Goal: Information Seeking & Learning: Learn about a topic

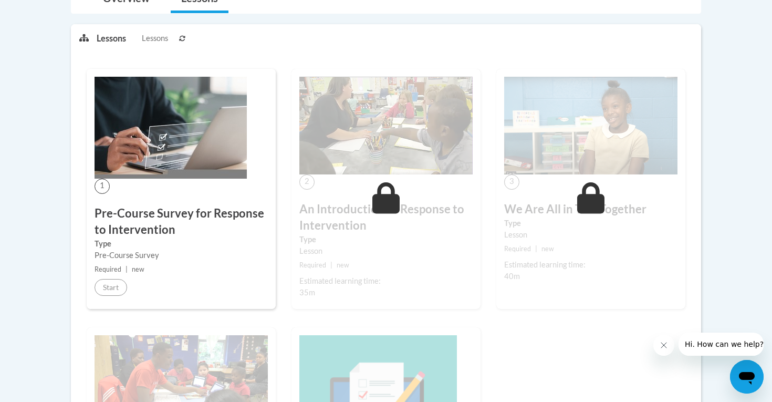
scroll to position [316, 0]
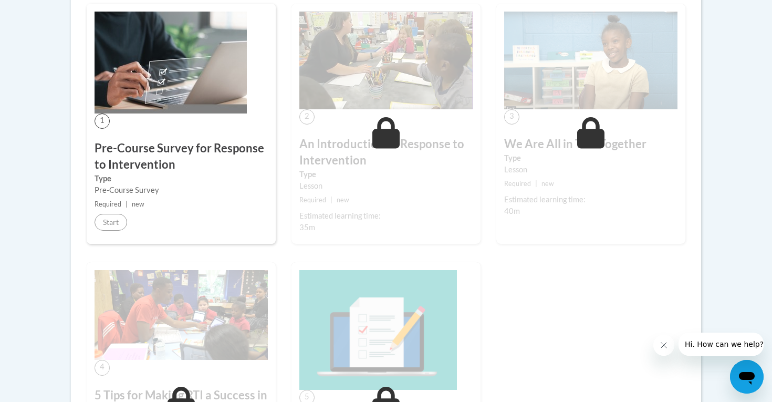
click at [98, 123] on span "1" at bounding box center [102, 120] width 15 height 15
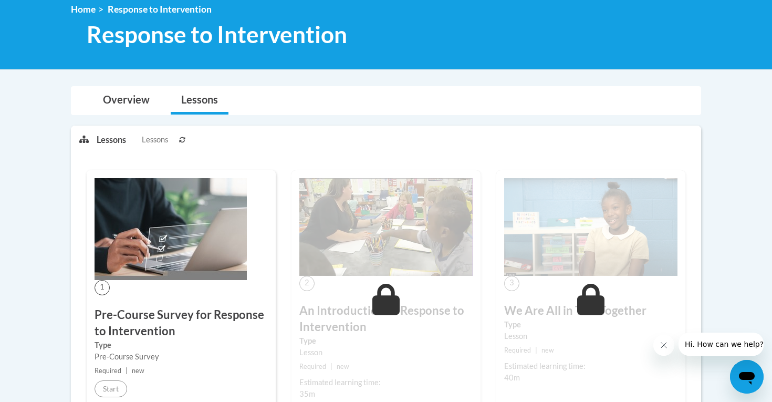
scroll to position [33, 0]
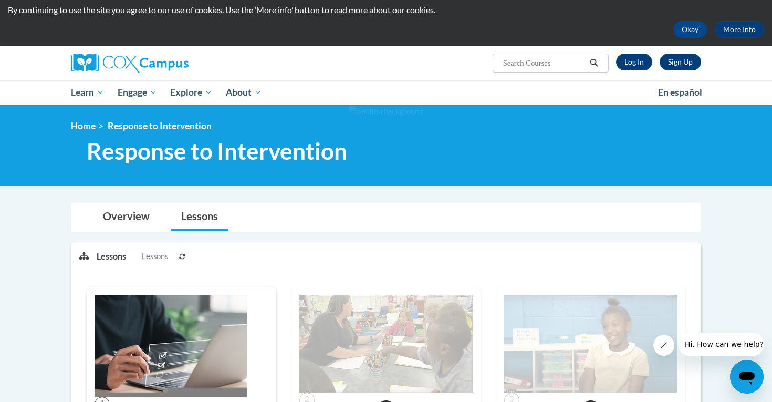
click at [196, 334] on img at bounding box center [171, 346] width 152 height 102
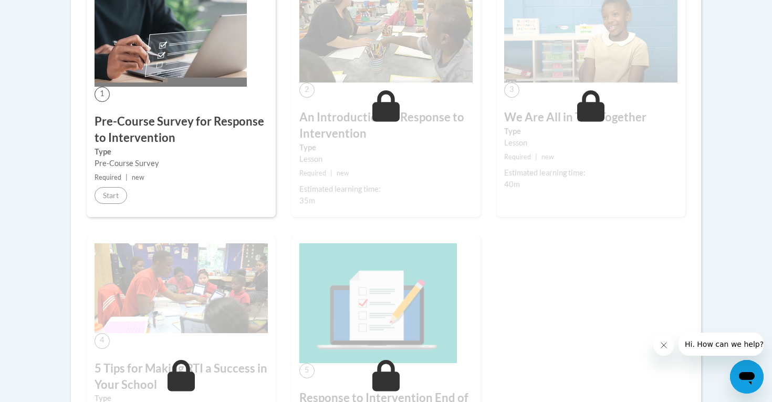
scroll to position [336, 0]
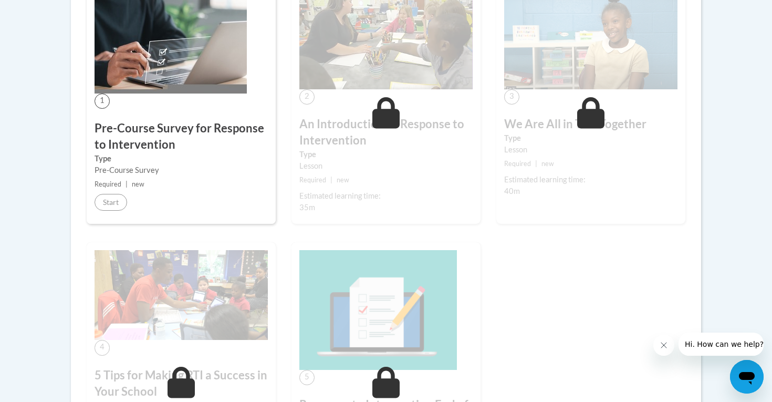
drag, startPoint x: 199, startPoint y: 189, endPoint x: 190, endPoint y: 188, distance: 8.9
click at [199, 189] on small "Required | new" at bounding box center [181, 185] width 173 height 12
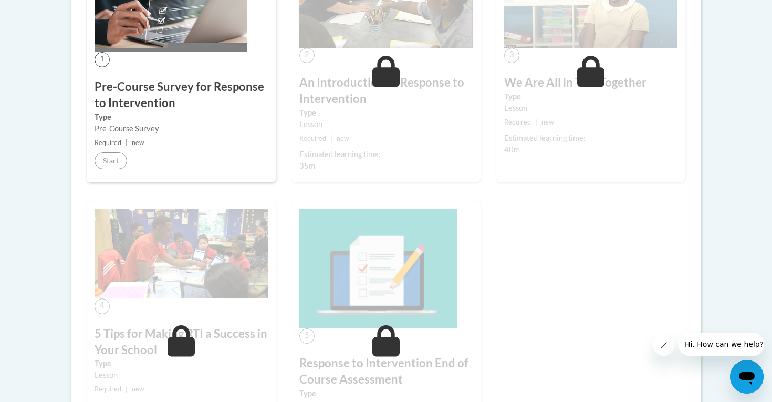
scroll to position [330, 0]
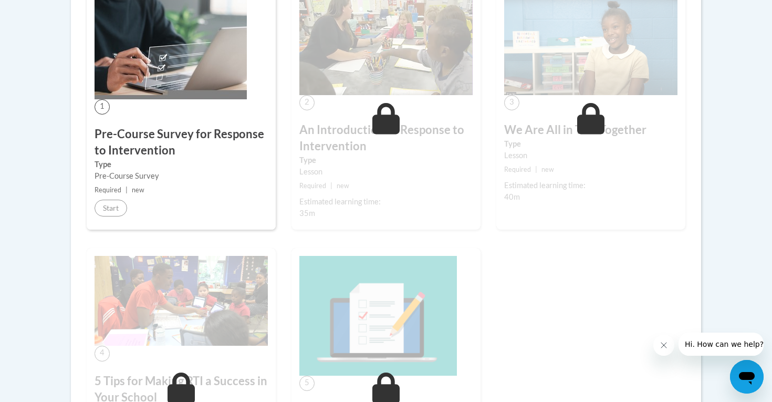
click at [103, 106] on span "1" at bounding box center [102, 106] width 15 height 15
click at [155, 64] on img at bounding box center [171, 48] width 152 height 102
click at [154, 147] on h3 "Pre-Course Survey for Response to Intervention" at bounding box center [181, 142] width 173 height 33
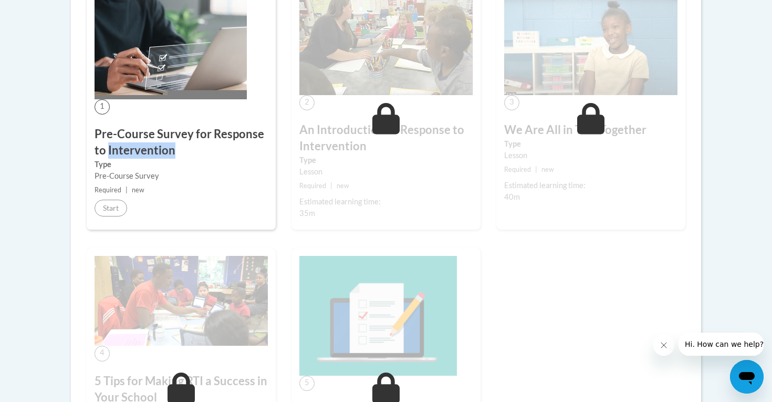
click at [154, 147] on h3 "Pre-Course Survey for Response to Intervention" at bounding box center [181, 142] width 173 height 33
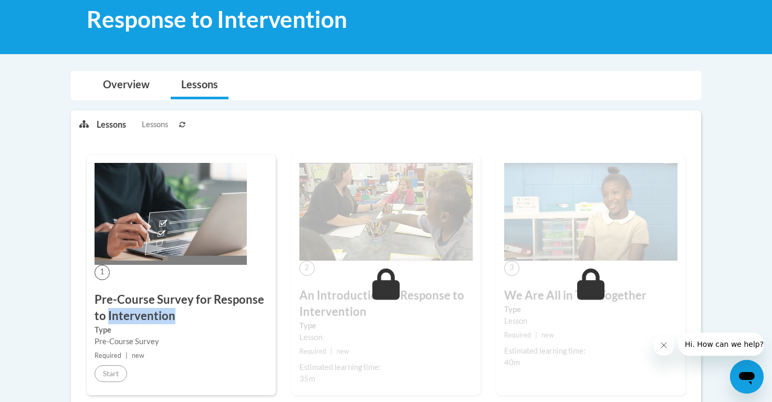
scroll to position [95, 0]
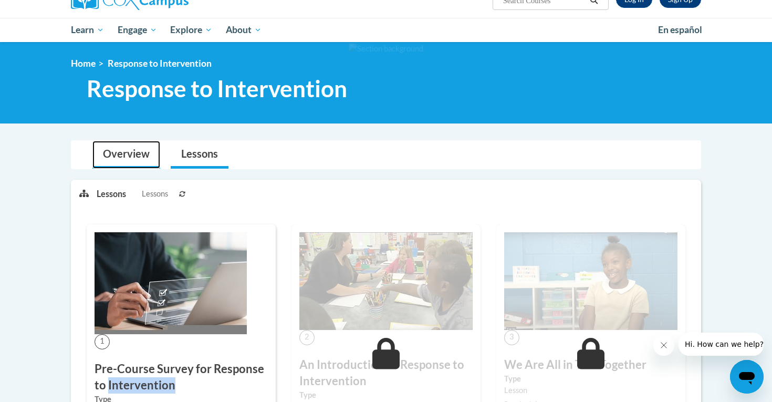
click at [131, 154] on link "Overview" at bounding box center [126, 155] width 68 height 28
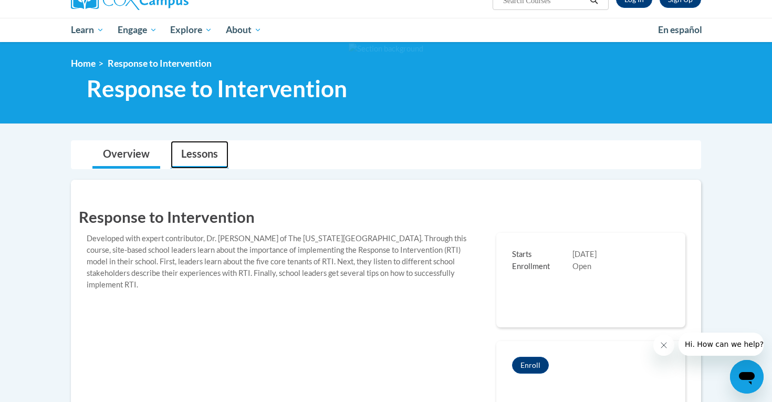
click at [189, 155] on link "Lessons" at bounding box center [200, 155] width 58 height 28
click at [210, 157] on link "Lessons" at bounding box center [200, 155] width 58 height 28
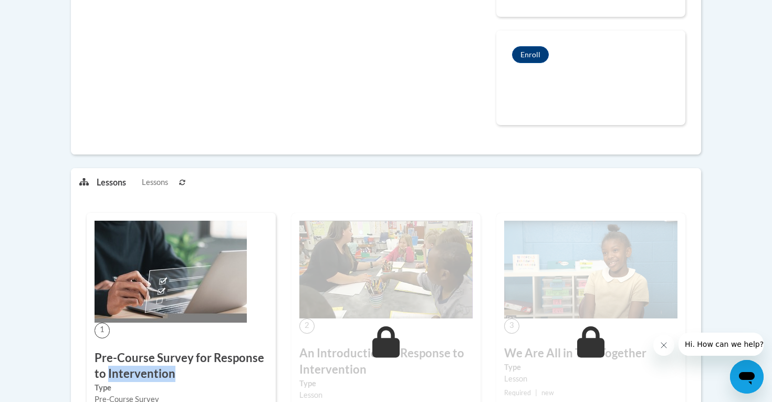
scroll to position [408, 0]
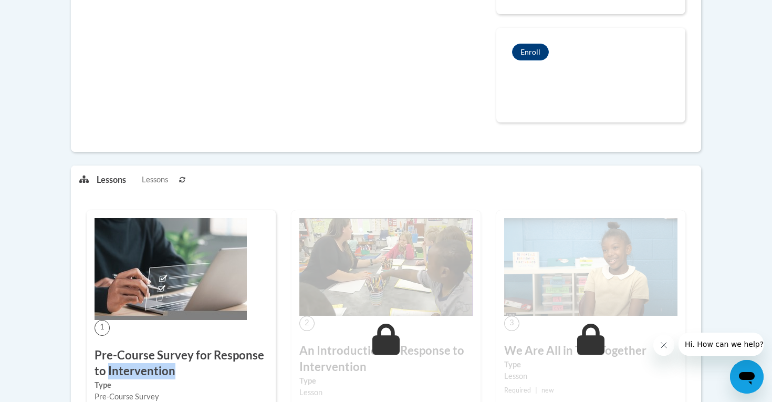
click at [185, 314] on img at bounding box center [171, 269] width 152 height 102
click at [185, 174] on button at bounding box center [182, 179] width 13 height 26
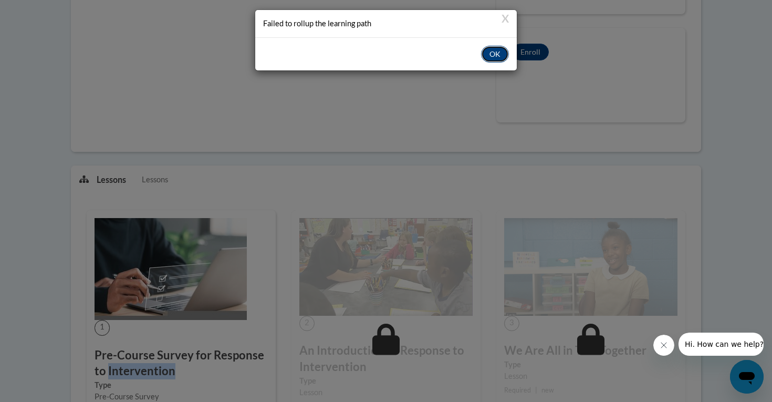
click at [491, 55] on button "OK" at bounding box center [495, 54] width 28 height 17
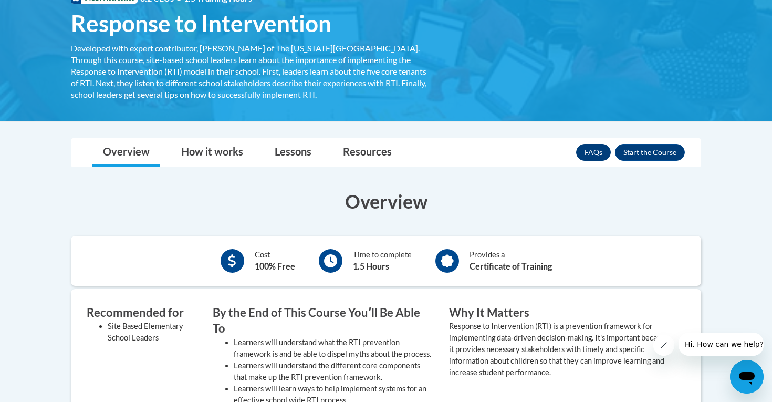
scroll to position [175, 0]
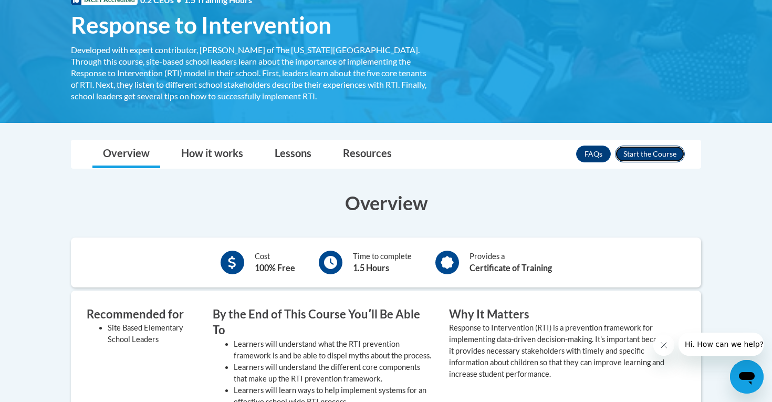
click at [646, 150] on button "Enroll" at bounding box center [650, 153] width 70 height 17
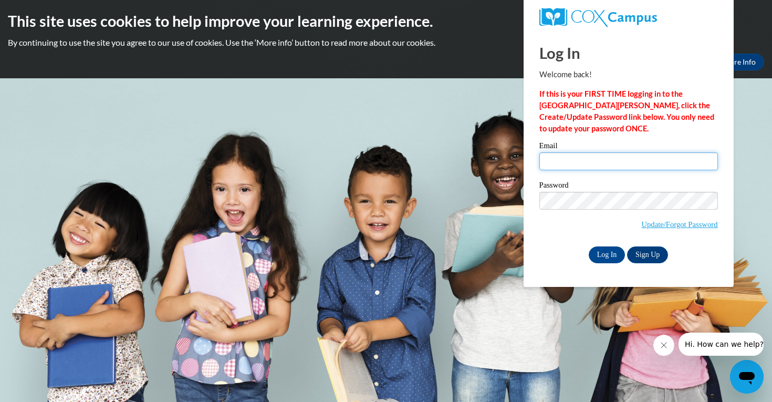
click at [587, 158] on input "Email" at bounding box center [628, 161] width 179 height 18
type input "[EMAIL_ADDRESS][DOMAIN_NAME]"
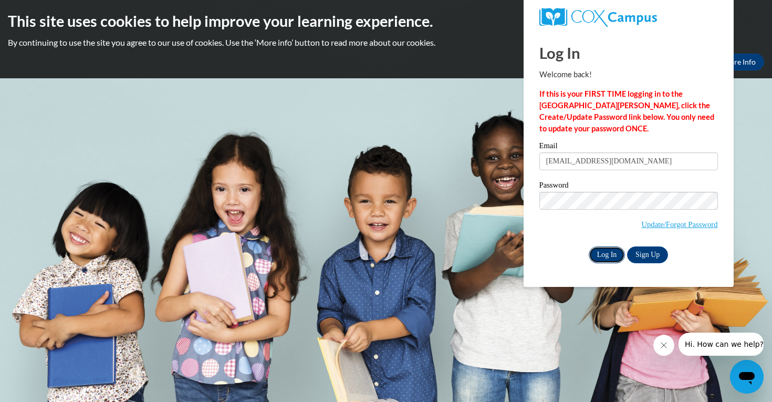
click at [609, 259] on input "Log In" at bounding box center [607, 254] width 37 height 17
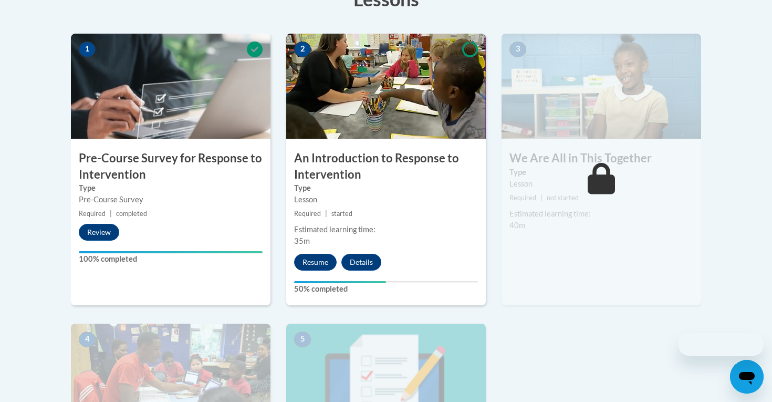
scroll to position [327, 0]
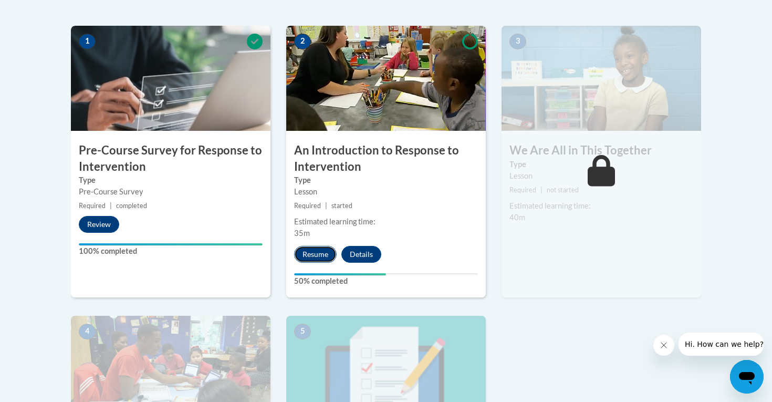
click at [319, 255] on button "Resume" at bounding box center [315, 254] width 43 height 17
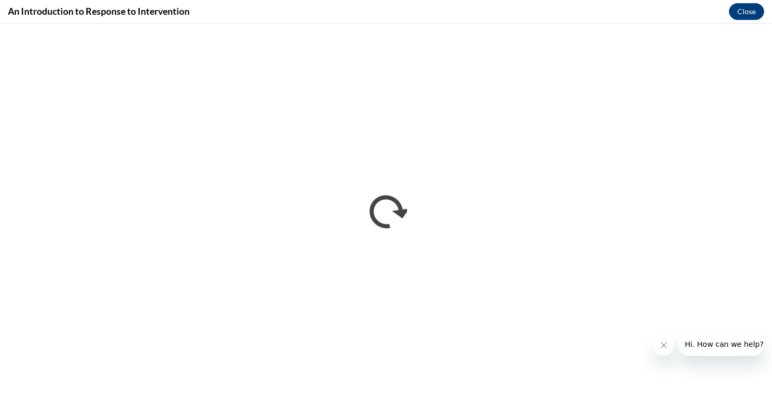
scroll to position [0, 0]
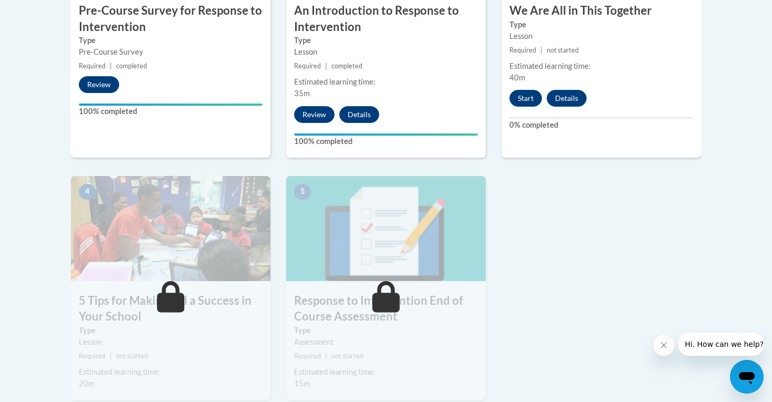
scroll to position [466, 0]
click at [529, 100] on button "Start" at bounding box center [525, 98] width 33 height 17
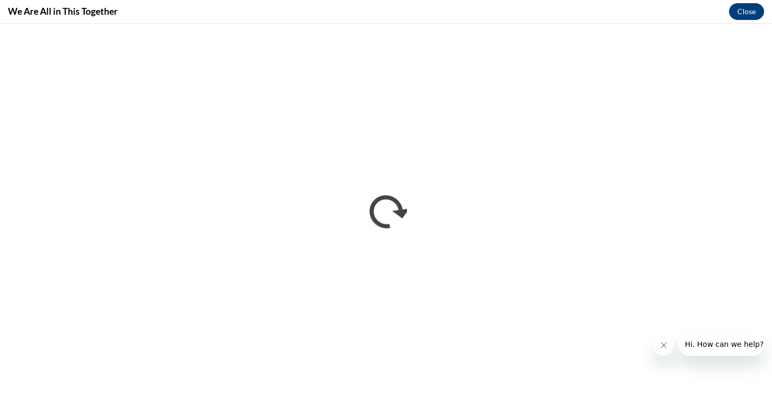
scroll to position [0, 0]
